Goal: Task Accomplishment & Management: Manage account settings

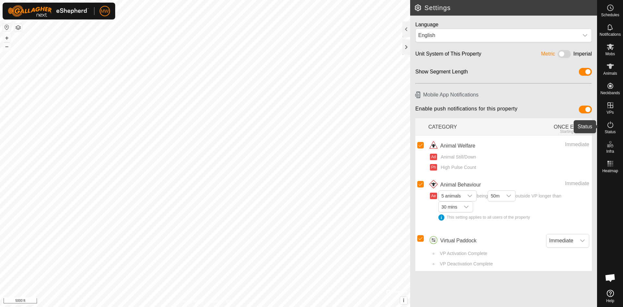
click at [612, 123] on icon at bounding box center [611, 124] width 6 height 6
click at [611, 122] on icon at bounding box center [611, 125] width 8 height 8
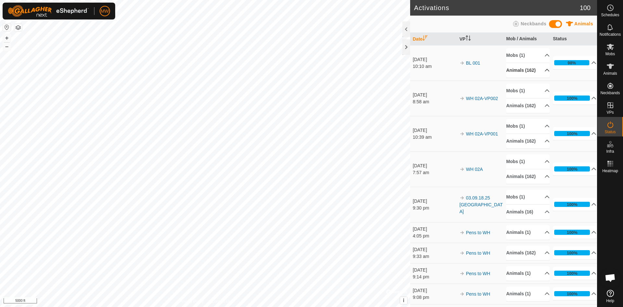
click at [540, 73] on p-accordion-header "Animals (162)" at bounding box center [529, 70] width 44 height 15
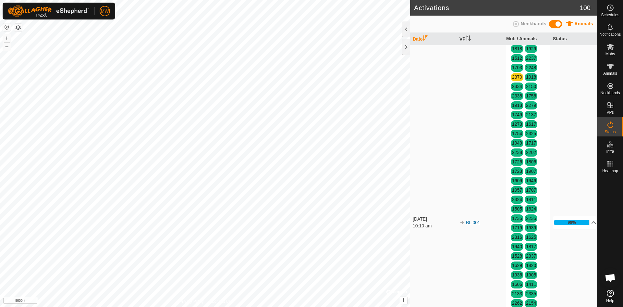
scroll to position [97, 0]
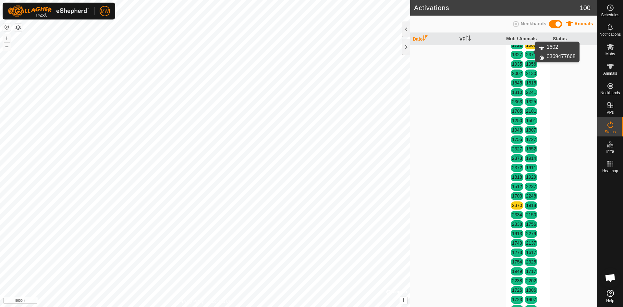
click at [529, 48] on link "1602" at bounding box center [531, 45] width 10 height 5
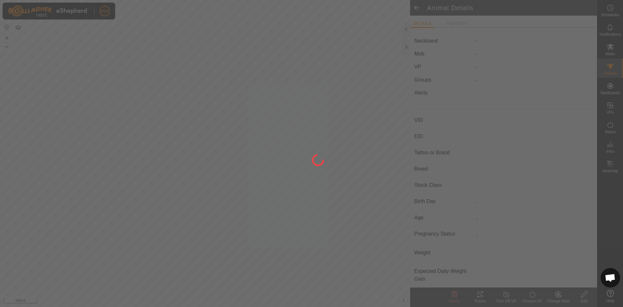
type input "1602"
type input "-"
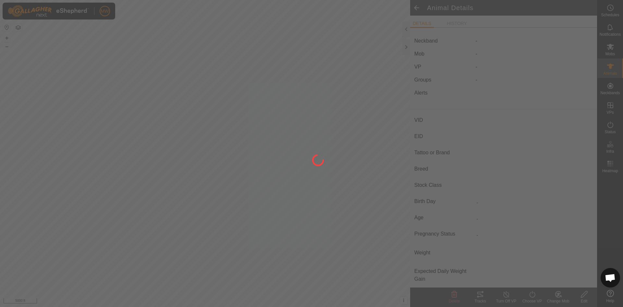
type input "-"
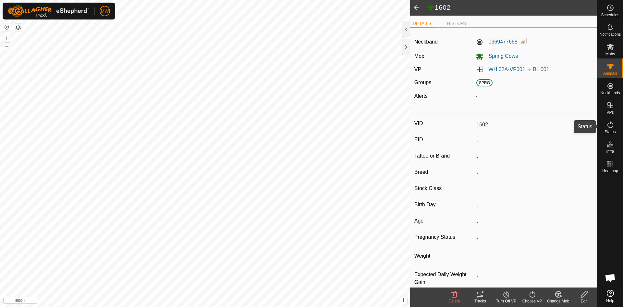
click at [612, 125] on icon at bounding box center [611, 125] width 8 height 8
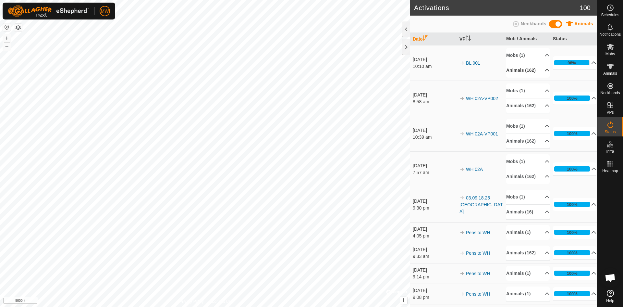
click at [540, 73] on p-accordion-header "Animals (162)" at bounding box center [529, 70] width 44 height 15
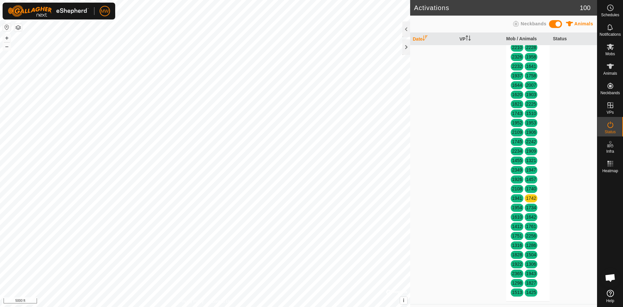
scroll to position [552, 0]
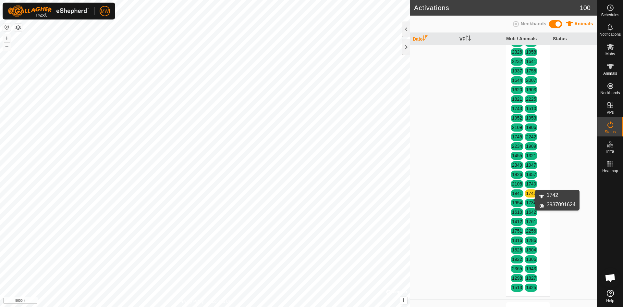
click at [531, 196] on link "1742" at bounding box center [531, 193] width 10 height 5
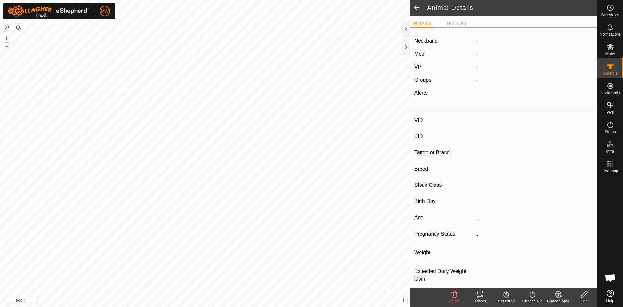
type input "1742"
type input "-"
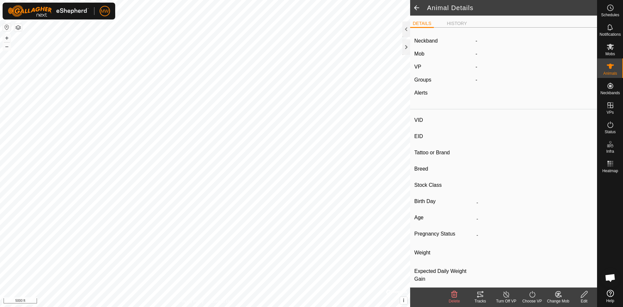
type input "-"
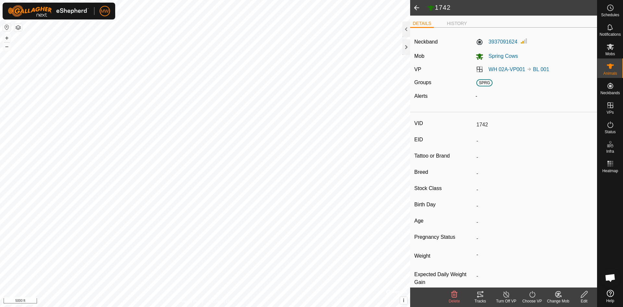
click at [531, 197] on div "VID 1742 EID - Tattoo or Brand - Breed - Stock Class - Birth Day - Age - Pregna…" at bounding box center [503, 206] width 187 height 183
click at [417, 9] on span at bounding box center [416, 8] width 13 height 16
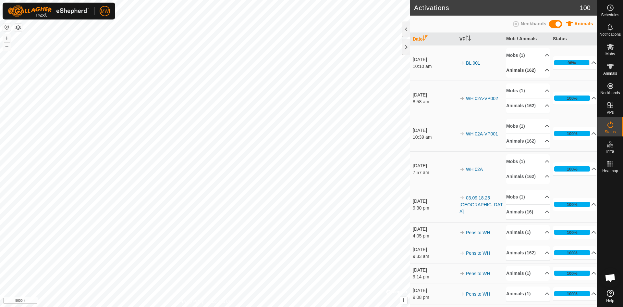
click at [540, 72] on p-accordion-header "Animals (162)" at bounding box center [529, 70] width 44 height 15
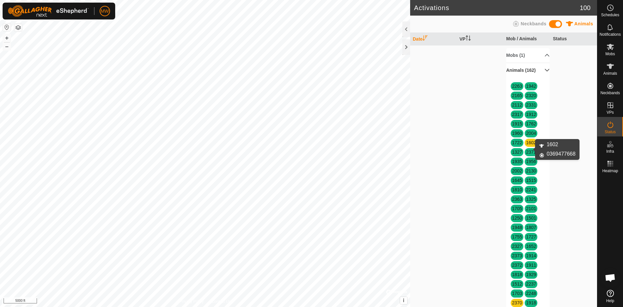
click at [531, 145] on link "1602" at bounding box center [531, 142] width 10 height 5
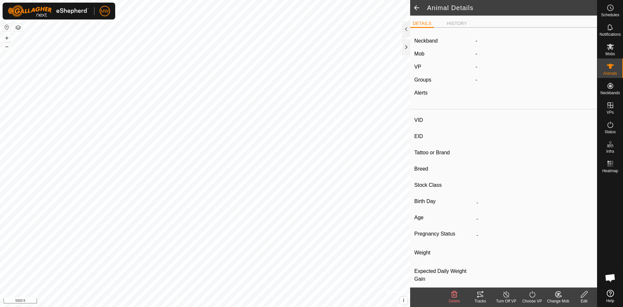
type input "1602"
type input "-"
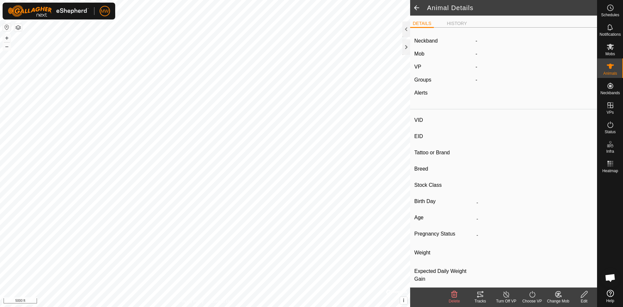
type input "-"
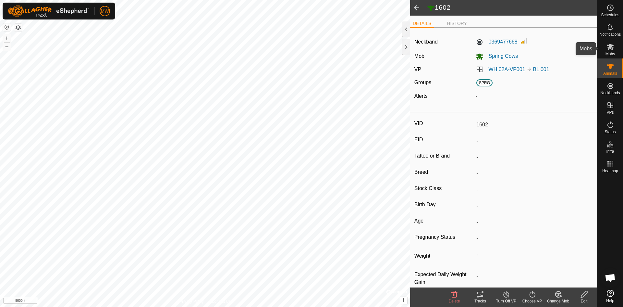
click at [613, 48] on icon at bounding box center [610, 47] width 7 height 6
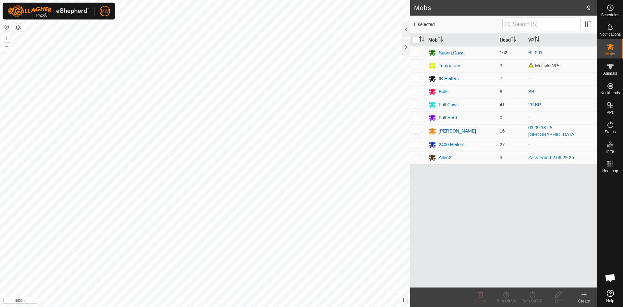
click at [455, 51] on div "Spring Cows" at bounding box center [452, 52] width 26 height 7
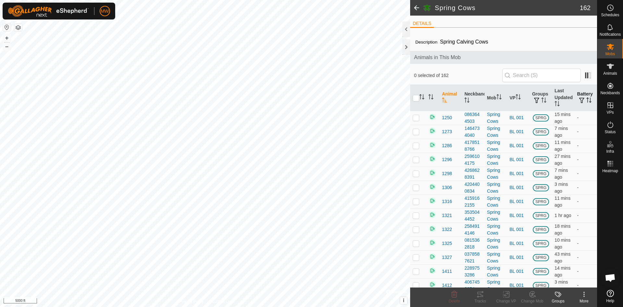
click at [580, 93] on th "Battery" at bounding box center [586, 98] width 22 height 26
click at [582, 96] on th "Battery" at bounding box center [586, 98] width 22 height 26
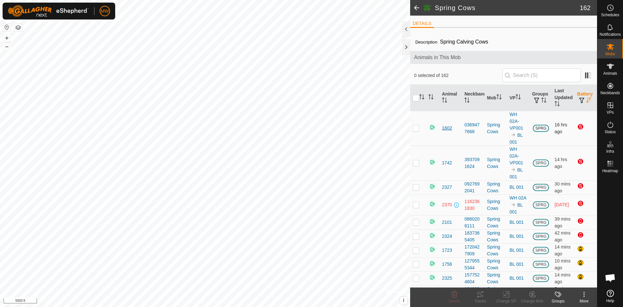
click at [449, 127] on span "1602" at bounding box center [447, 128] width 10 height 7
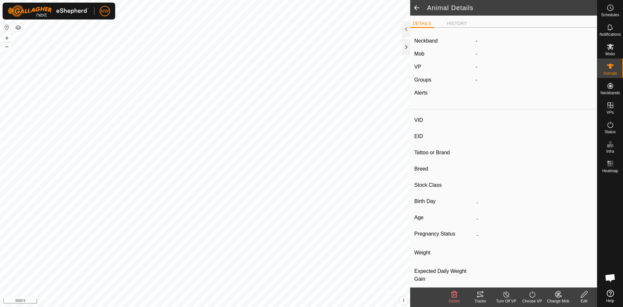
type input "1602"
type input "-"
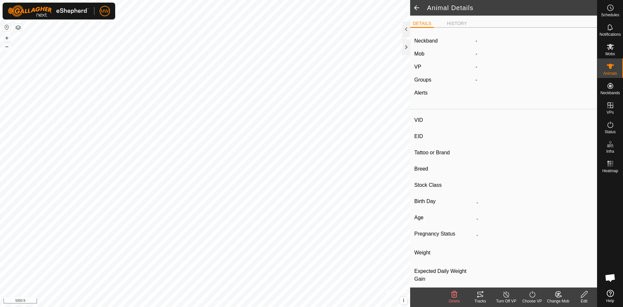
type input "-"
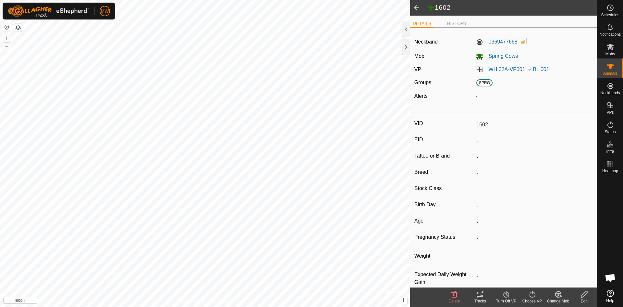
click at [448, 25] on li "HISTORY" at bounding box center [456, 24] width 25 height 8
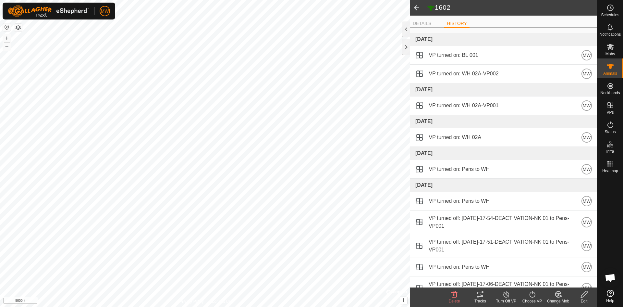
click at [417, 10] on span at bounding box center [416, 8] width 13 height 16
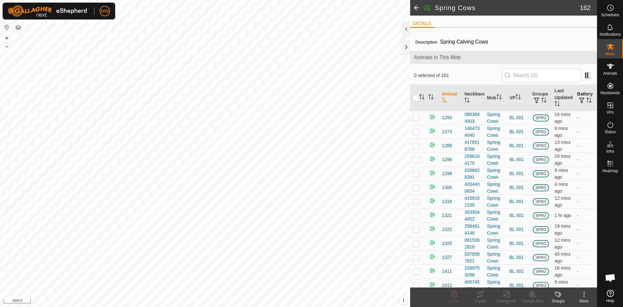
click at [581, 94] on th "Battery" at bounding box center [586, 98] width 22 height 26
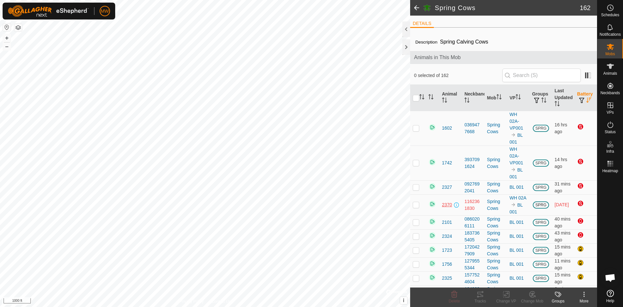
click at [447, 207] on span "2370" at bounding box center [447, 204] width 10 height 7
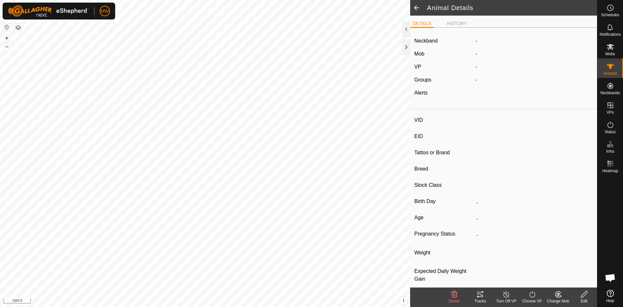
type input "2370"
type input "840003224268380"
type input "-"
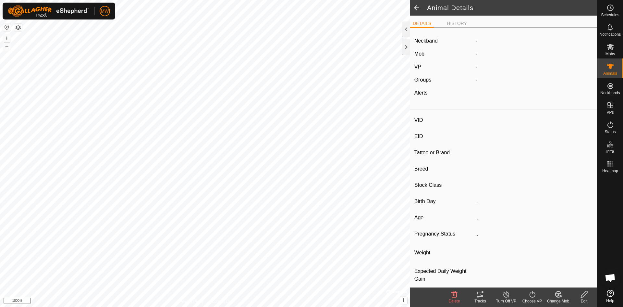
type input "-"
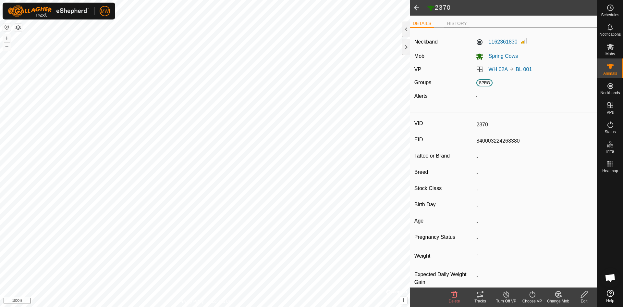
click at [450, 24] on li "HISTORY" at bounding box center [456, 24] width 25 height 8
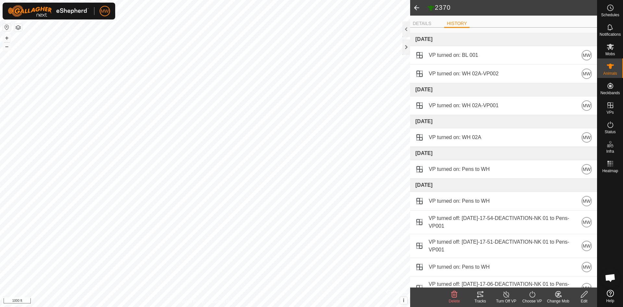
click at [414, 6] on span at bounding box center [416, 8] width 13 height 16
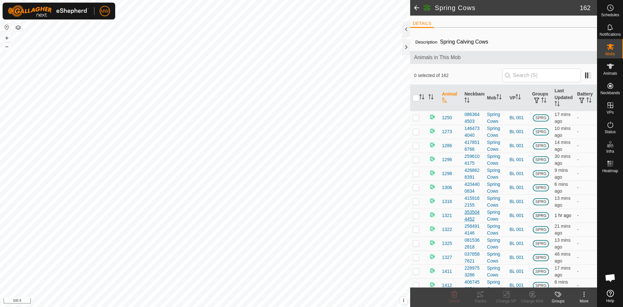
click at [478, 219] on div "Spring Cows 162 DETAILS Description Spring Calving Cows Animals in This Mob 0 s…" at bounding box center [298, 153] width 597 height 307
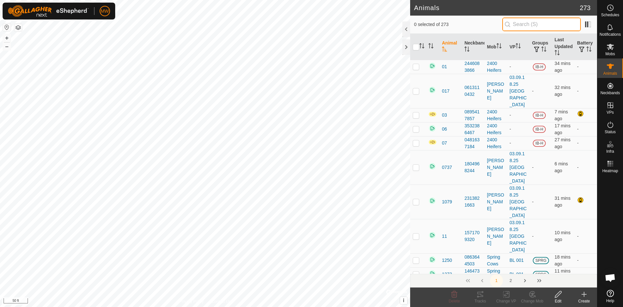
click at [537, 23] on input "text" at bounding box center [542, 25] width 79 height 14
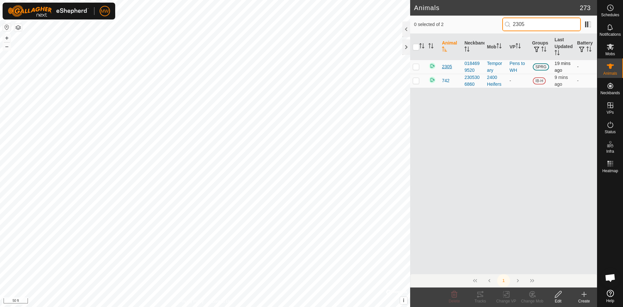
type input "2305"
click at [445, 67] on span "2305" at bounding box center [447, 66] width 10 height 7
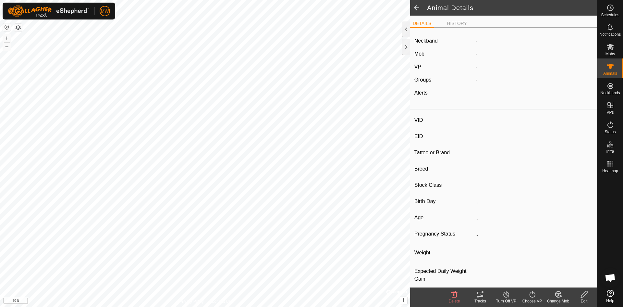
type input "2305"
type input "840003224268384"
type input "-"
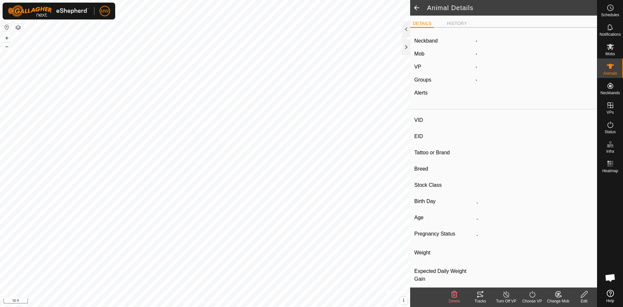
type input "0 kg"
type input "-"
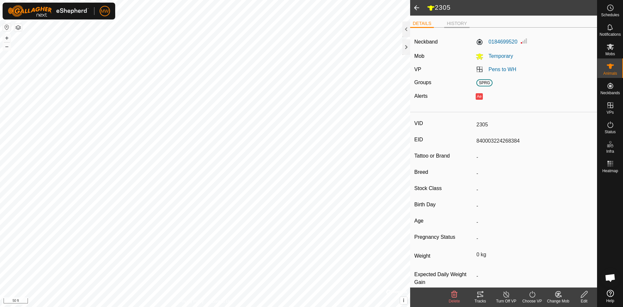
click at [457, 25] on li "HISTORY" at bounding box center [456, 24] width 25 height 8
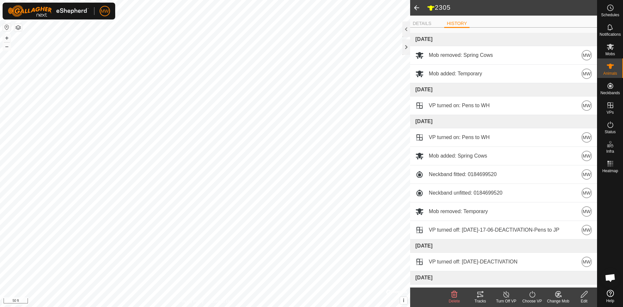
click at [559, 291] on icon at bounding box center [559, 294] width 8 height 8
click at [569, 267] on link "Choose Mob..." at bounding box center [578, 266] width 64 height 13
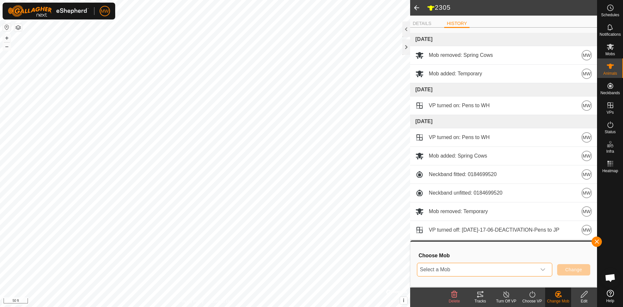
click at [457, 263] on span "Select a Mob" at bounding box center [477, 269] width 119 height 13
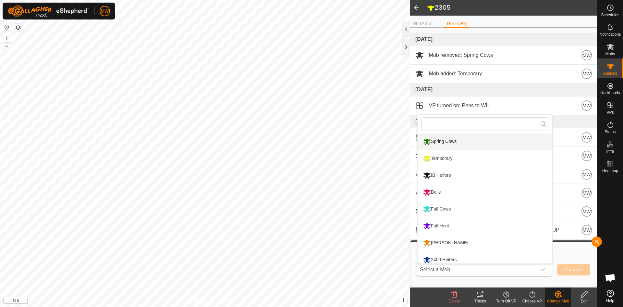
click at [443, 141] on li "Spring Cows" at bounding box center [485, 141] width 135 height 16
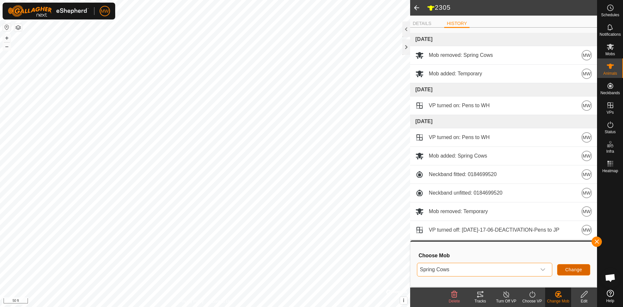
click at [575, 268] on span "Change" at bounding box center [574, 269] width 17 height 5
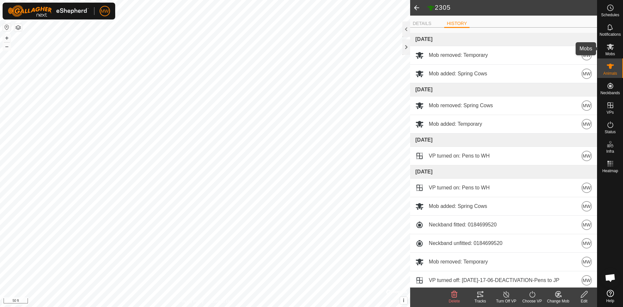
click at [612, 48] on icon at bounding box center [610, 47] width 7 height 6
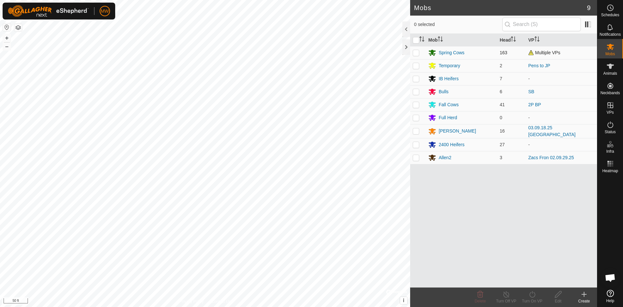
click at [417, 53] on p-checkbox at bounding box center [416, 52] width 6 height 5
checkbox input "true"
click at [445, 52] on div "Spring Cows" at bounding box center [452, 52] width 26 height 7
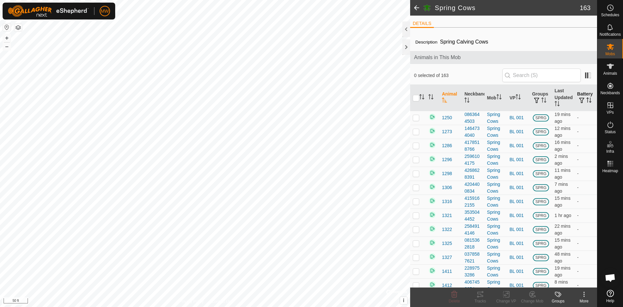
click at [580, 95] on th "Battery" at bounding box center [586, 98] width 22 height 26
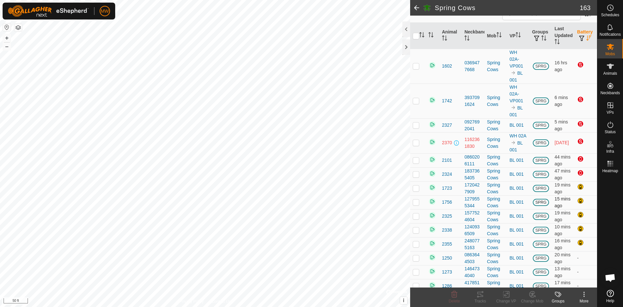
scroll to position [65, 0]
